Goal: Task Accomplishment & Management: Manage account settings

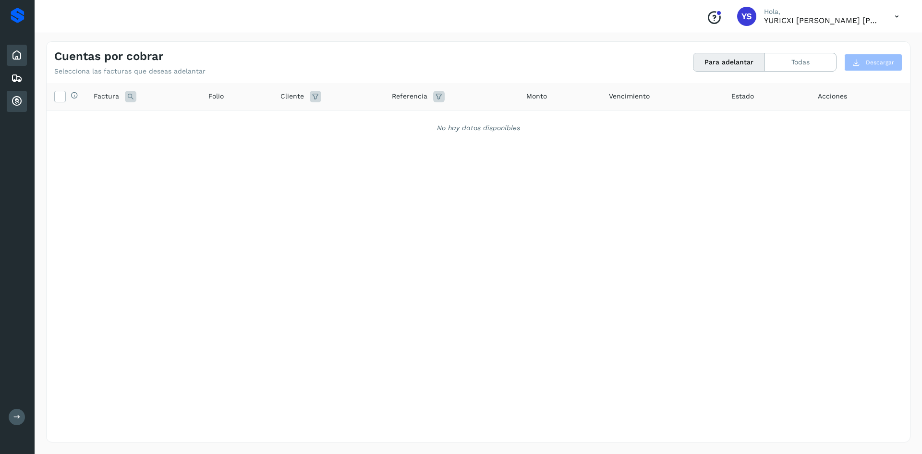
click at [13, 52] on icon at bounding box center [17, 55] width 12 height 12
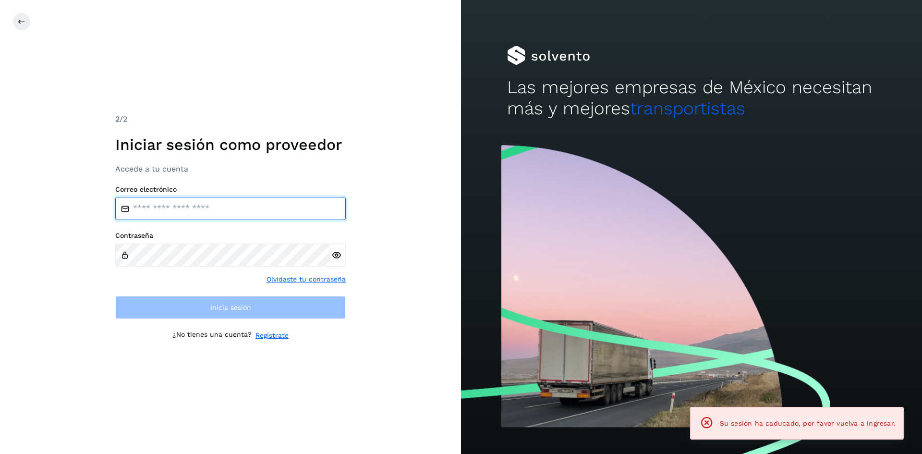
type input "**********"
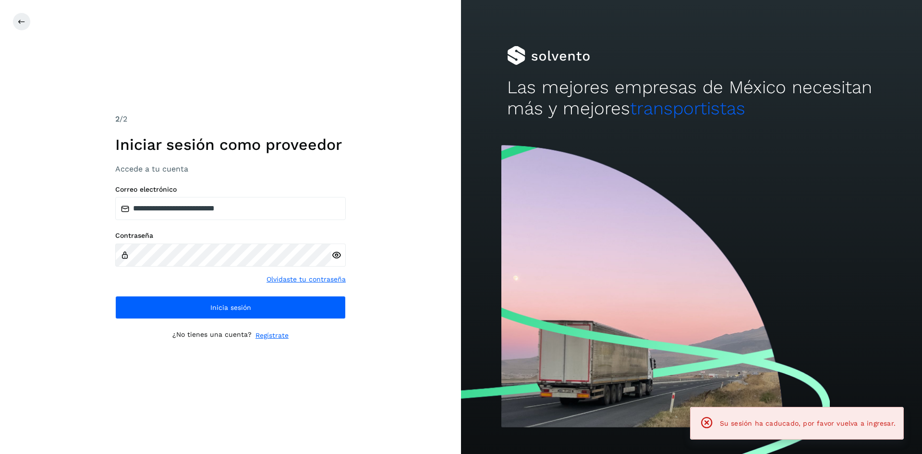
click at [19, 103] on div "**********" at bounding box center [230, 227] width 461 height 454
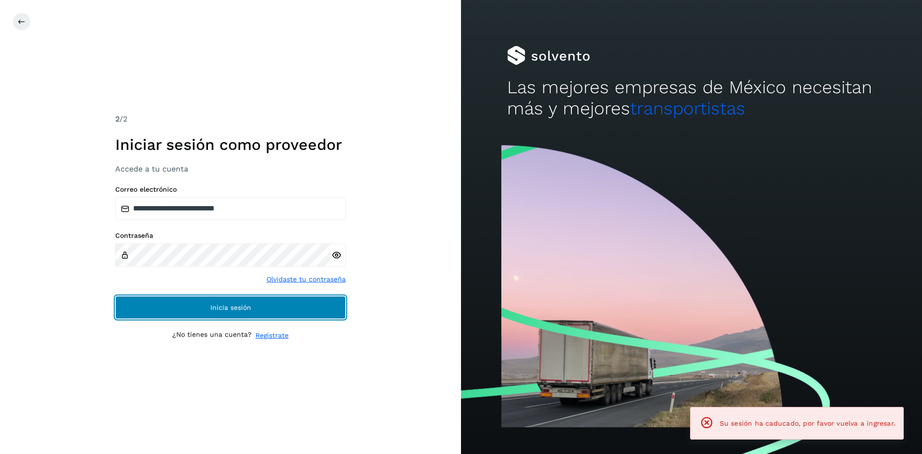
click at [249, 308] on span "Inicia sesión" at bounding box center [230, 307] width 41 height 7
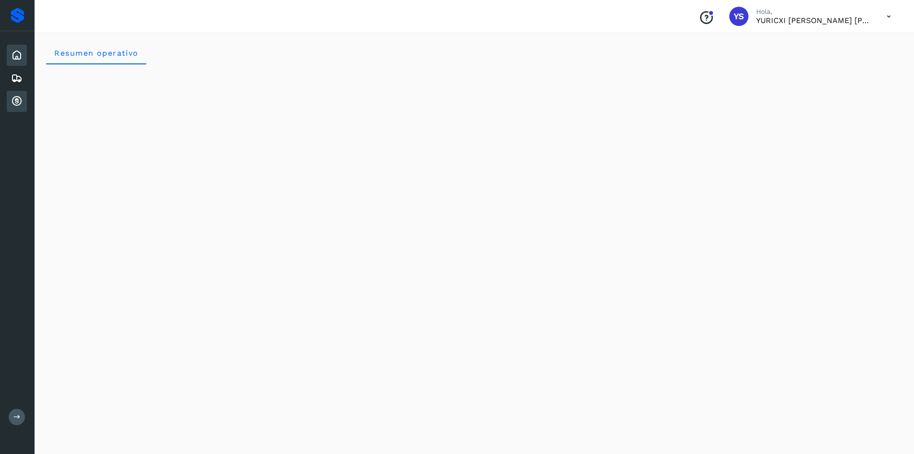
click at [19, 101] on icon at bounding box center [17, 102] width 12 height 12
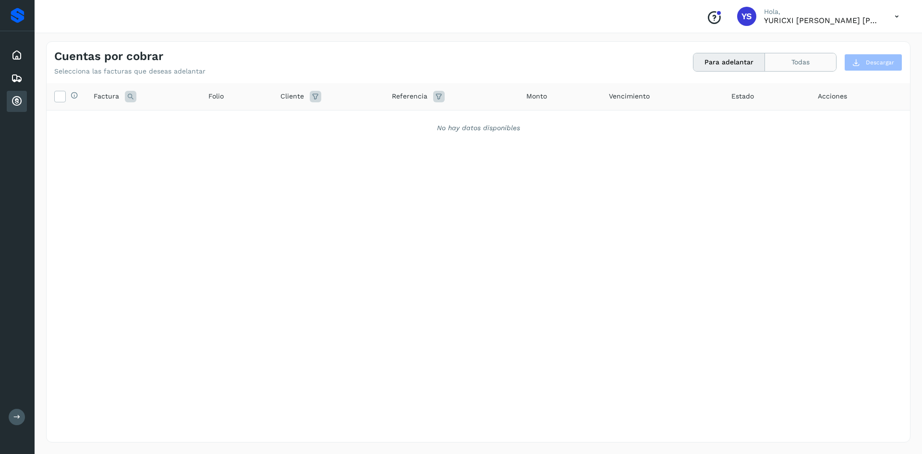
click at [793, 57] on button "Todas" at bounding box center [800, 62] width 71 height 18
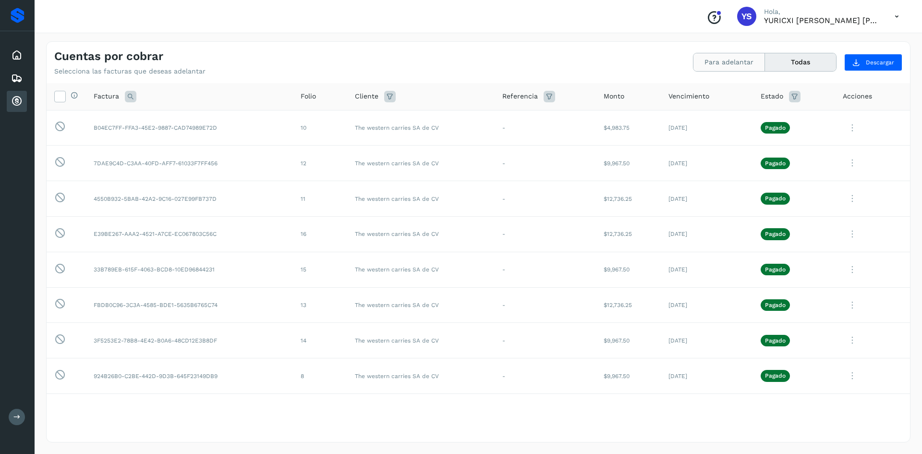
click at [736, 67] on button "Para adelantar" at bounding box center [729, 62] width 72 height 18
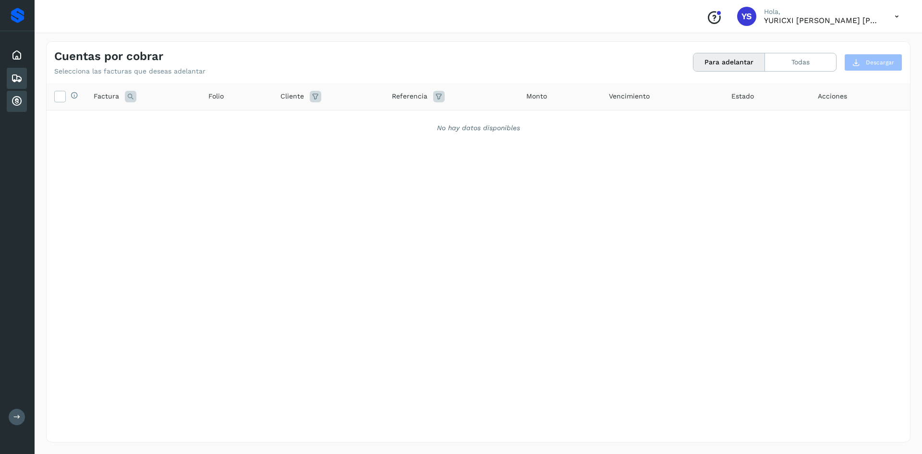
click at [16, 73] on icon at bounding box center [17, 78] width 12 height 12
click at [13, 99] on icon at bounding box center [17, 102] width 12 height 12
click at [216, 170] on div "Selecciona todas las facturas disponibles para adelanto Factura Folio Cliente R…" at bounding box center [478, 242] width 863 height 319
click at [795, 66] on button "Todas" at bounding box center [800, 62] width 71 height 18
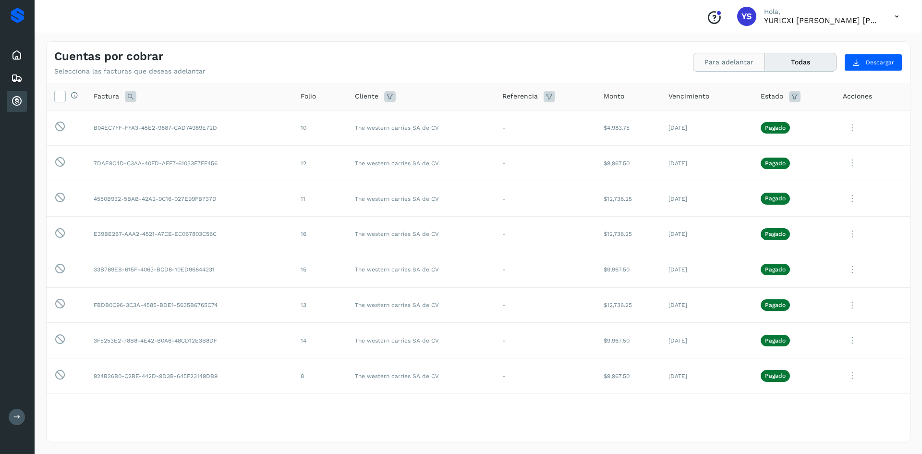
click at [718, 63] on button "Para adelantar" at bounding box center [729, 62] width 72 height 18
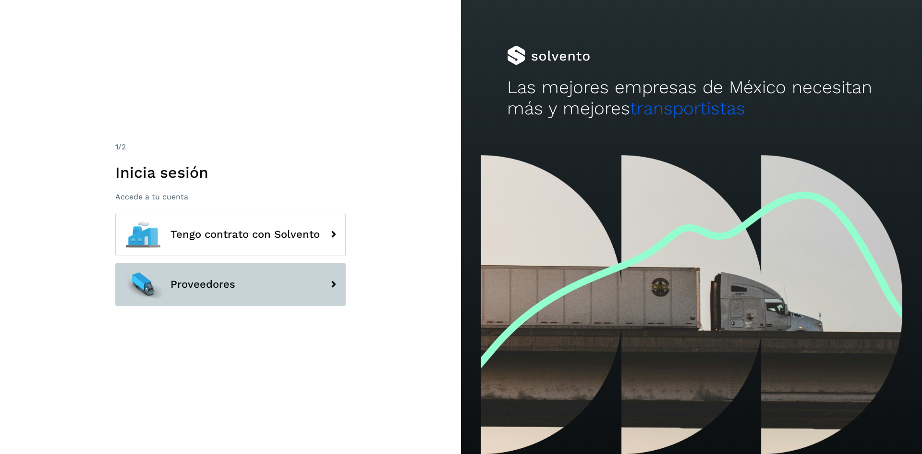
click at [238, 293] on button "Proveedores" at bounding box center [230, 284] width 230 height 43
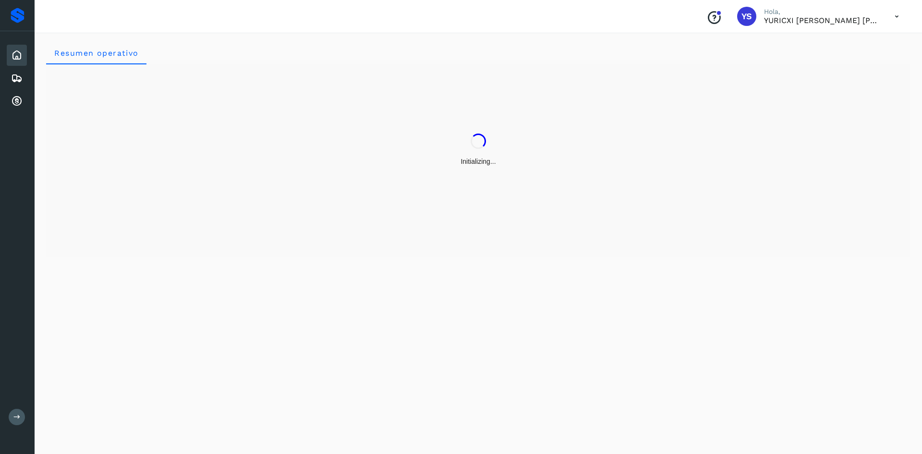
click at [245, 283] on div "Resumen operativo" at bounding box center [478, 242] width 887 height 424
click at [12, 96] on icon at bounding box center [17, 102] width 12 height 12
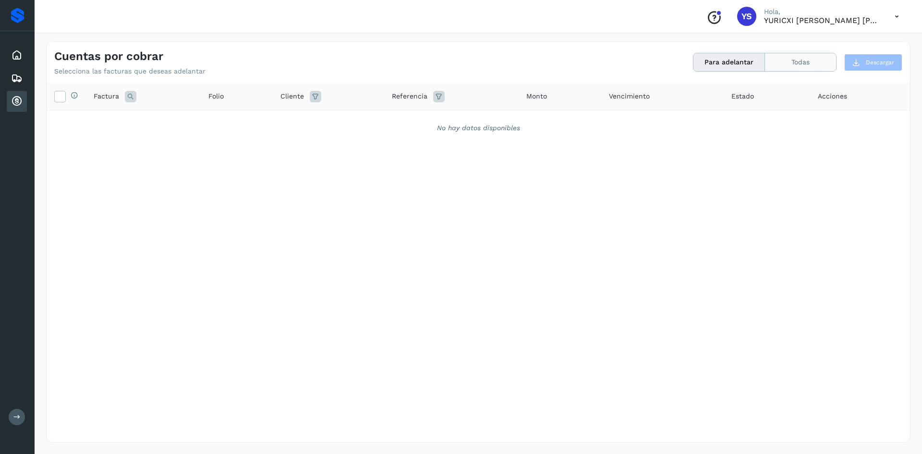
click at [816, 65] on button "Todas" at bounding box center [800, 62] width 71 height 18
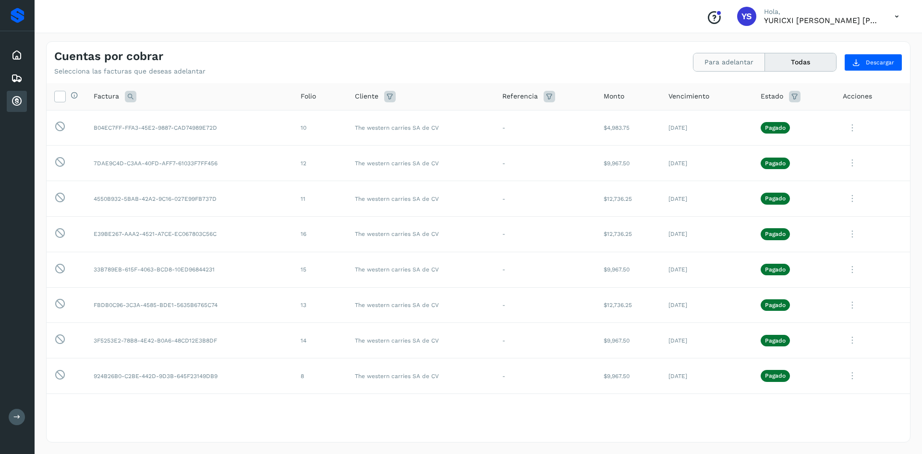
click at [720, 62] on button "Para adelantar" at bounding box center [729, 62] width 72 height 18
